Goal: Check status

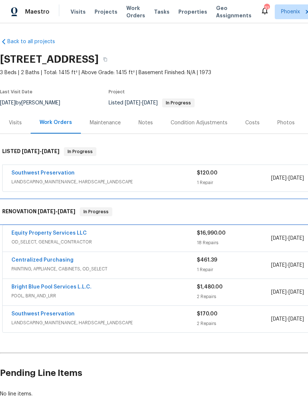
click at [43, 214] on span "[DATE]" at bounding box center [47, 211] width 18 height 5
click at [18, 215] on h6 "RENOVATION [DATE] - [DATE]" at bounding box center [38, 211] width 73 height 9
click at [18, 210] on div "RENOVATION [DATE] - [DATE] In Progress" at bounding box center [208, 212] width 417 height 24
click at [28, 209] on div "RENOVATION [DATE] - [DATE] In Progress" at bounding box center [208, 212] width 417 height 24
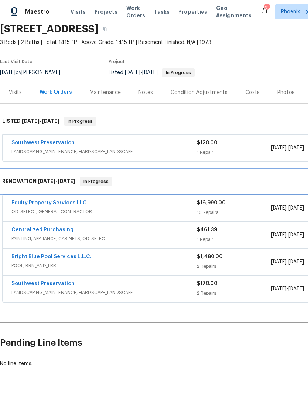
scroll to position [30, 0]
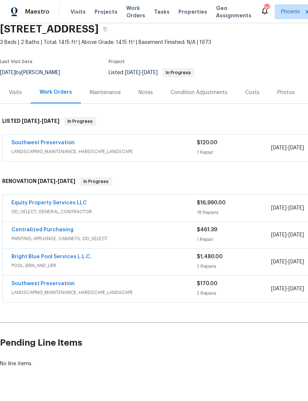
click at [39, 206] on link "Equity Property Services LLC" at bounding box center [48, 202] width 75 height 5
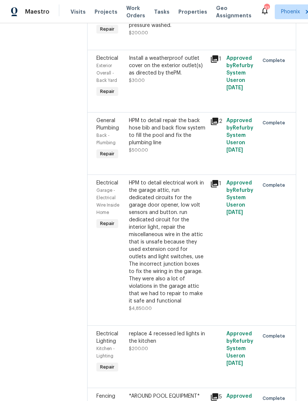
scroll to position [838, 0]
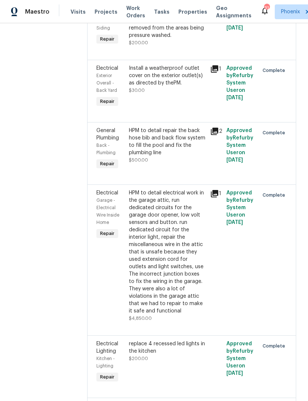
click at [210, 189] on icon at bounding box center [214, 193] width 9 height 9
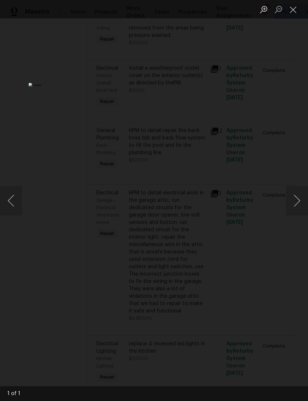
click at [298, 12] on button "Close lightbox" at bounding box center [293, 9] width 15 height 13
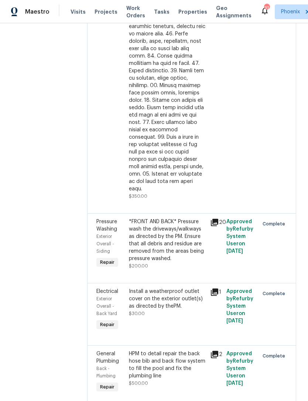
scroll to position [605, 0]
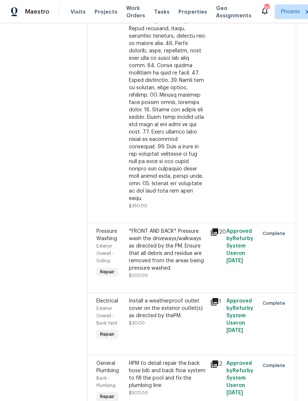
click at [211, 228] on icon at bounding box center [214, 231] width 7 height 7
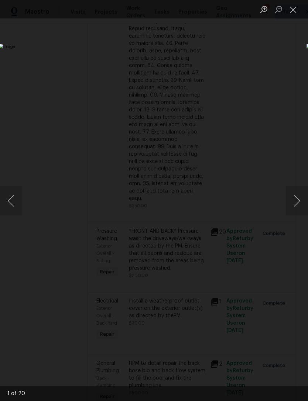
click at [299, 205] on button "Next image" at bounding box center [297, 201] width 22 height 30
click at [297, 204] on button "Next image" at bounding box center [297, 201] width 22 height 30
click at [298, 208] on button "Next image" at bounding box center [297, 201] width 22 height 30
click at [295, 10] on button "Close lightbox" at bounding box center [293, 9] width 15 height 13
